Goal: Transaction & Acquisition: Purchase product/service

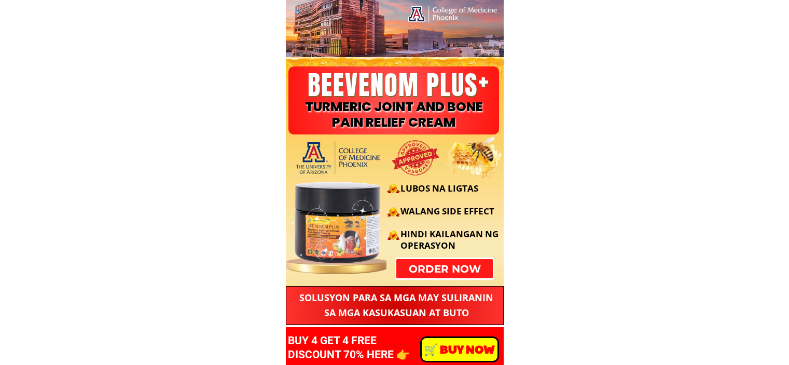
click at [456, 265] on div "LUBOS NA LIGTAS WALANG SIDE EFFECT HINDI KAILANGAN NG OPERASYON" at bounding box center [393, 216] width 223 height 104
click at [489, 269] on p "order now" at bounding box center [444, 268] width 97 height 19
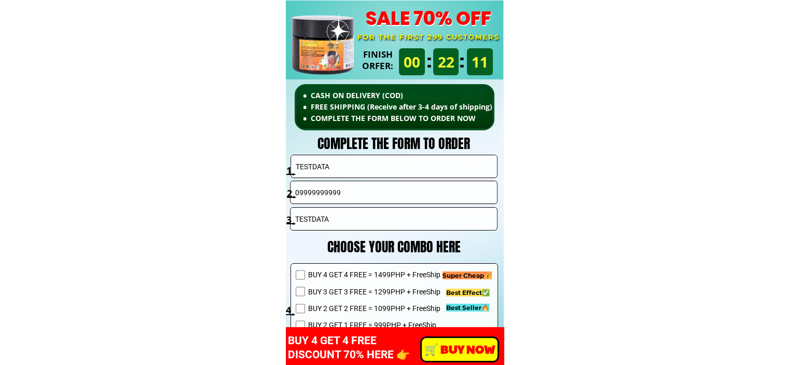
click at [371, 170] on input "TESTDATA" at bounding box center [394, 166] width 202 height 22
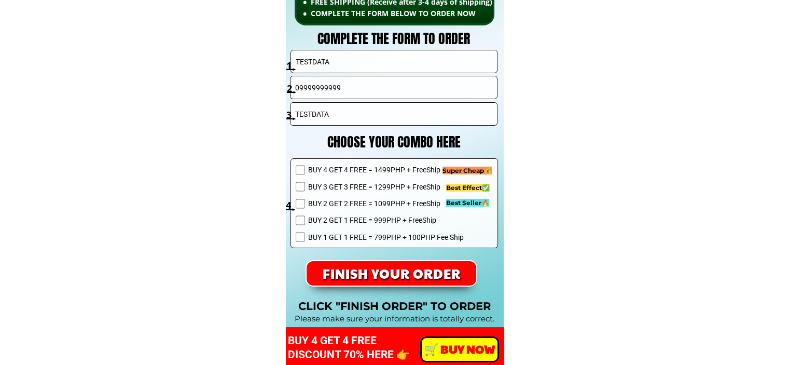
scroll to position [7425, 0]
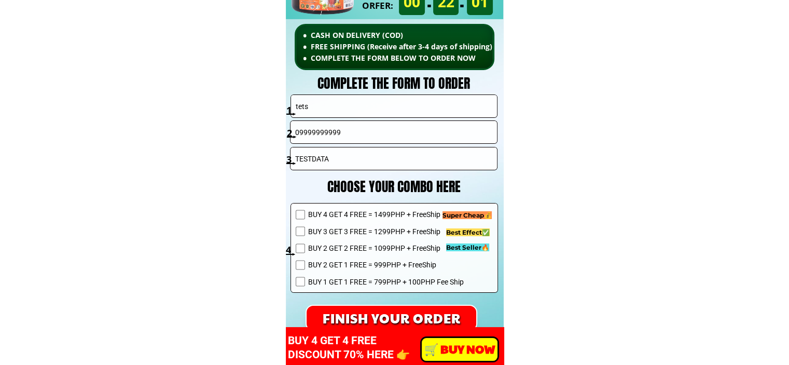
type input "tets"
click at [365, 283] on span "BUY 1 GET 1 FREE = 799PHP + 100PHP Fee Ship" at bounding box center [386, 281] width 156 height 11
checkbox input "true"
click at [373, 263] on span "BUY 2 GET 1 FREE = 999PHP + FreeShip" at bounding box center [386, 264] width 156 height 11
checkbox input "true"
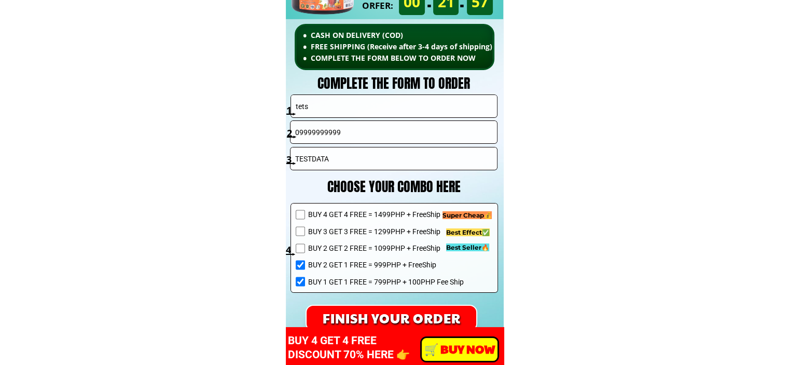
click at [374, 282] on span "BUY 1 GET 1 FREE = 799PHP + 100PHP Fee Ship" at bounding box center [386, 281] width 156 height 11
checkbox input "false"
click at [373, 266] on span "BUY 2 GET 1 FREE = 999PHP + FreeShip" at bounding box center [386, 264] width 156 height 11
checkbox input "false"
click at [374, 284] on span "BUY 1 GET 1 FREE = 799PHP + 100PHP Fee Ship" at bounding box center [386, 281] width 156 height 11
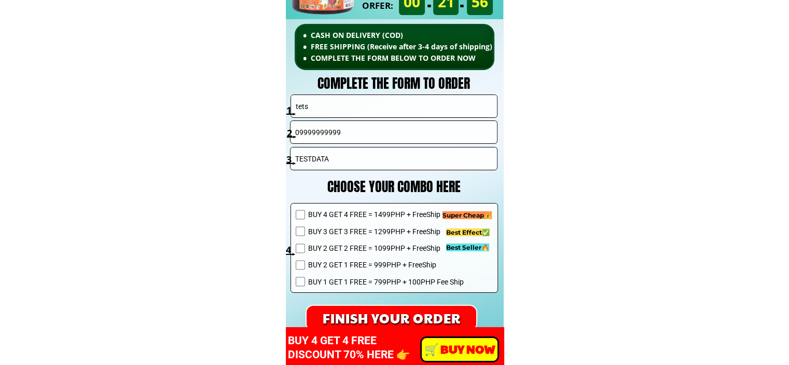
checkbox input "true"
click at [374, 317] on p "FINISH YOUR ORDER" at bounding box center [392, 318] width 170 height 24
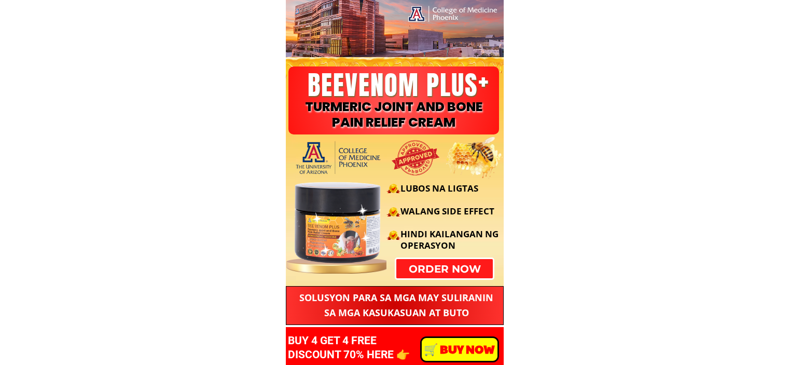
scroll to position [7468, 0]
